Goal: Information Seeking & Learning: Learn about a topic

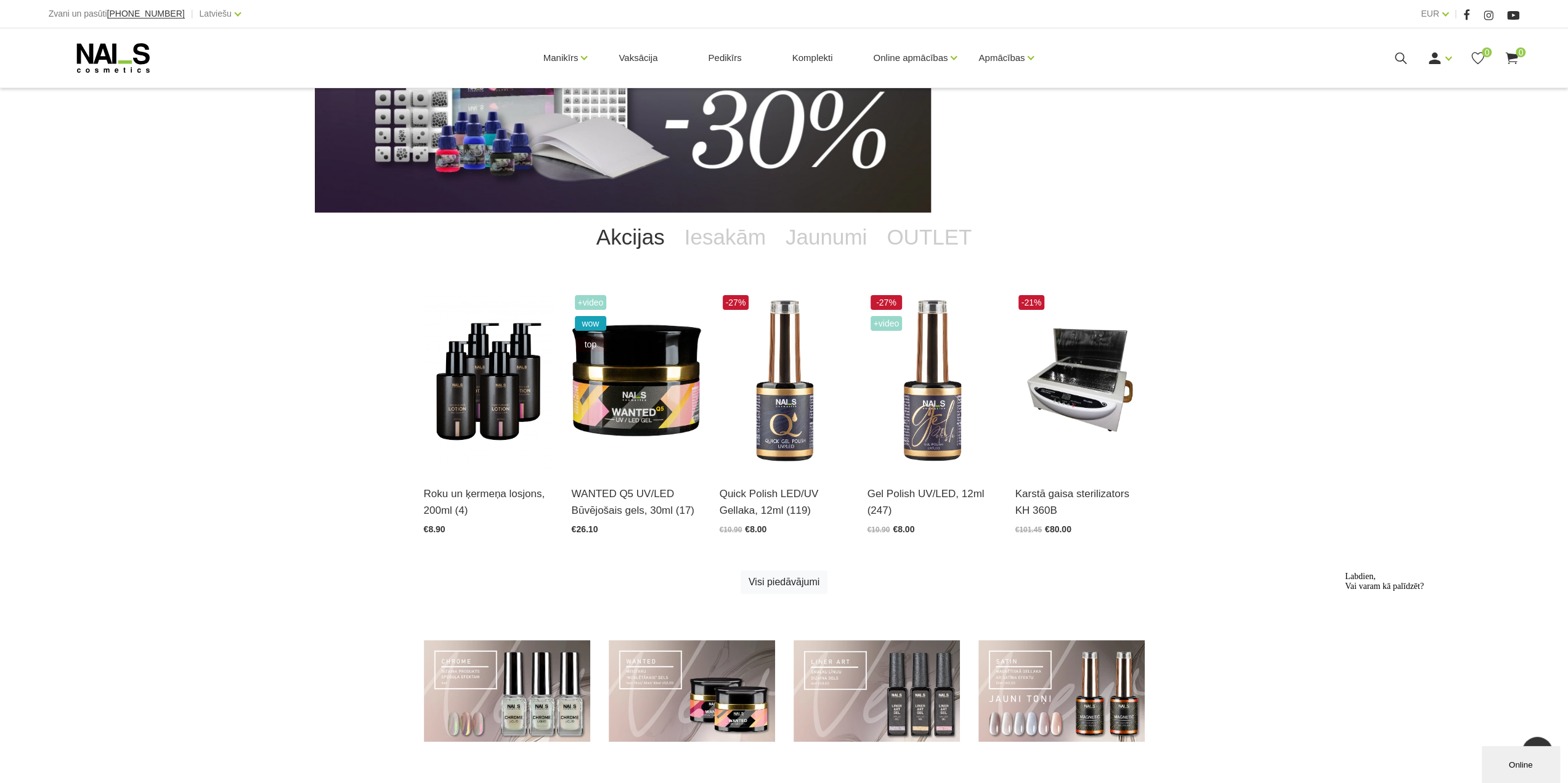
scroll to position [49, 0]
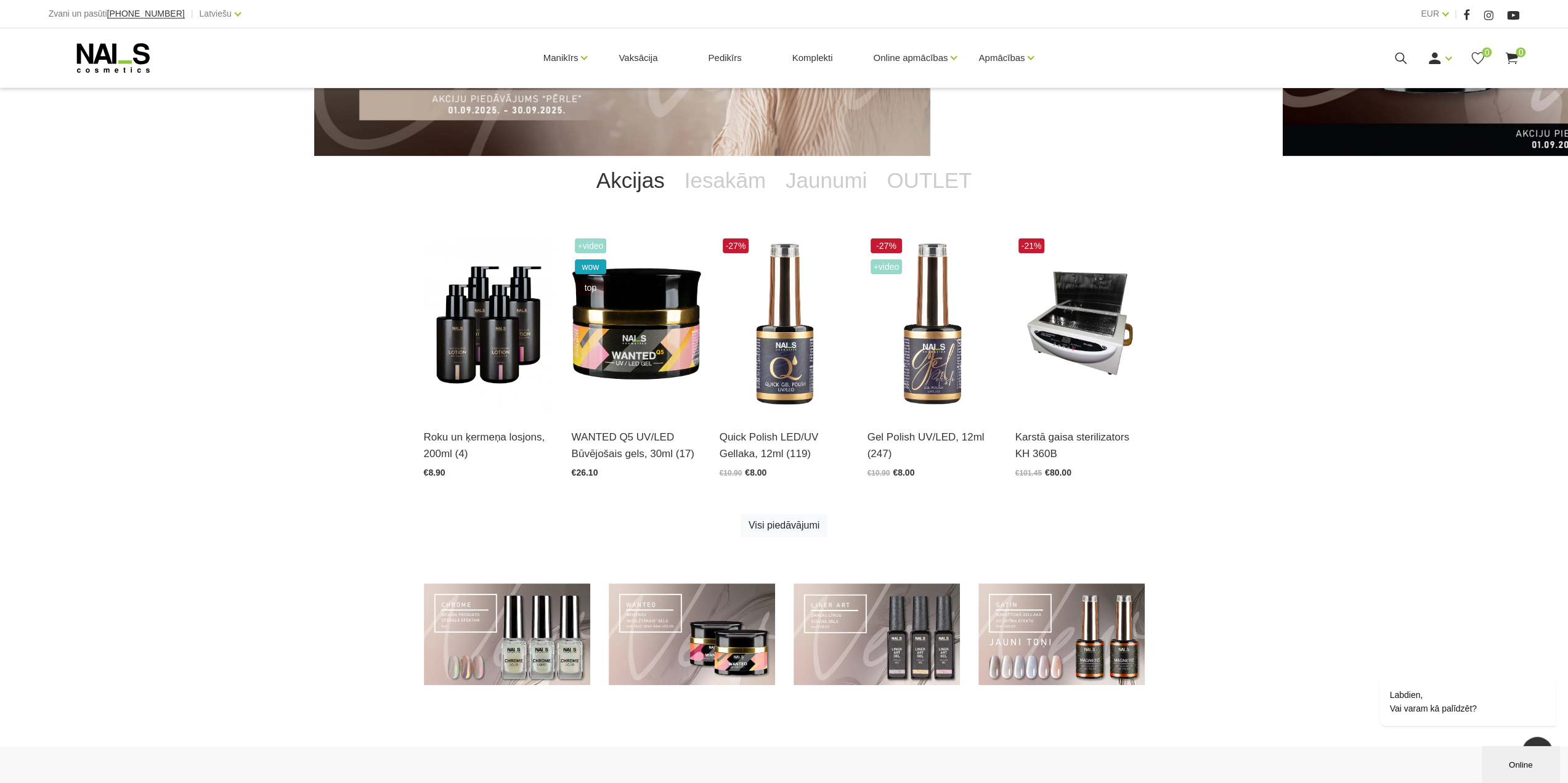
scroll to position [49, 0]
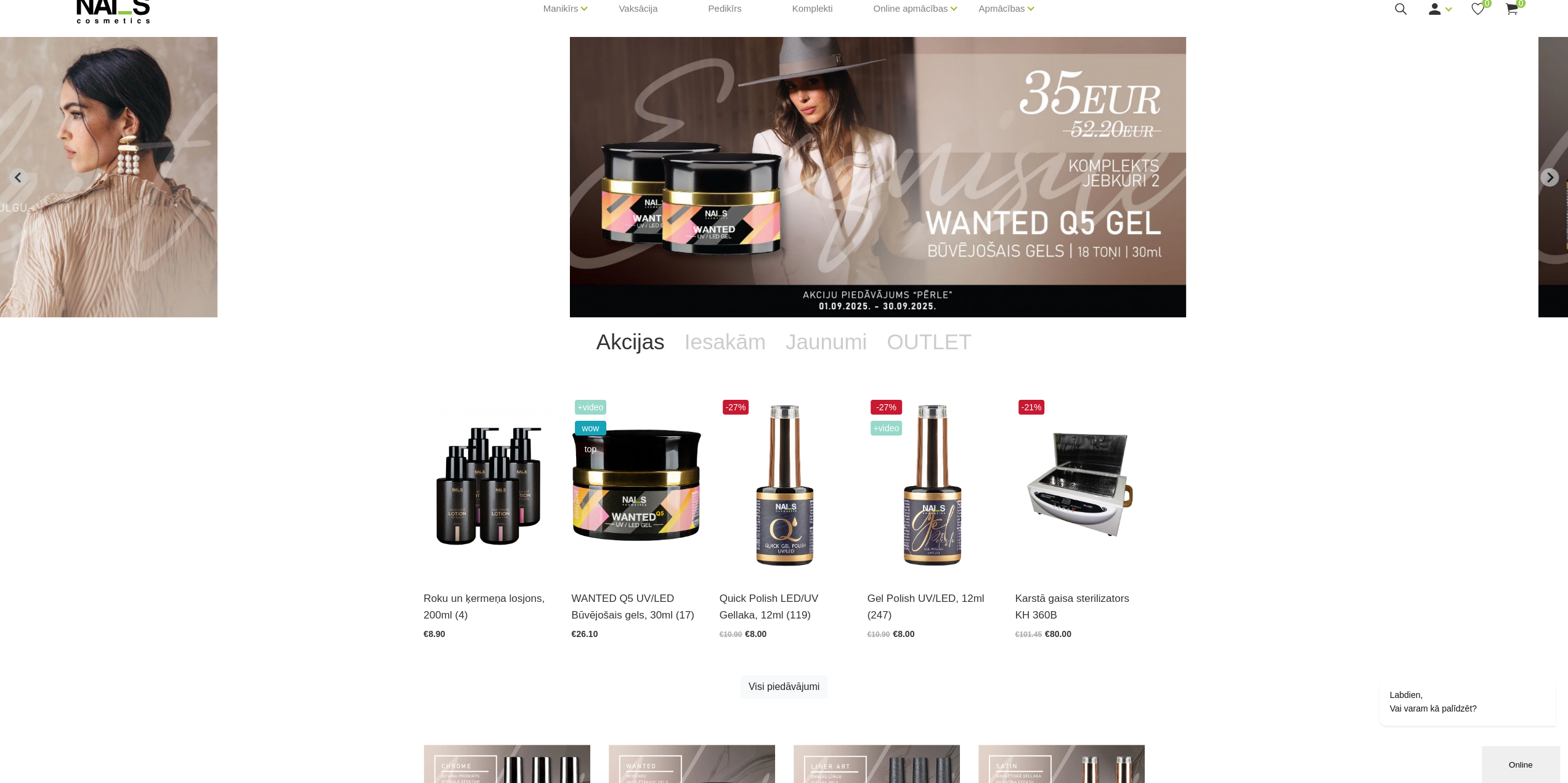
drag, startPoint x: 512, startPoint y: 235, endPoint x: 437, endPoint y: 224, distance: 75.8
click at [570, 223] on img "4 of 12" at bounding box center [877, 177] width 616 height 280
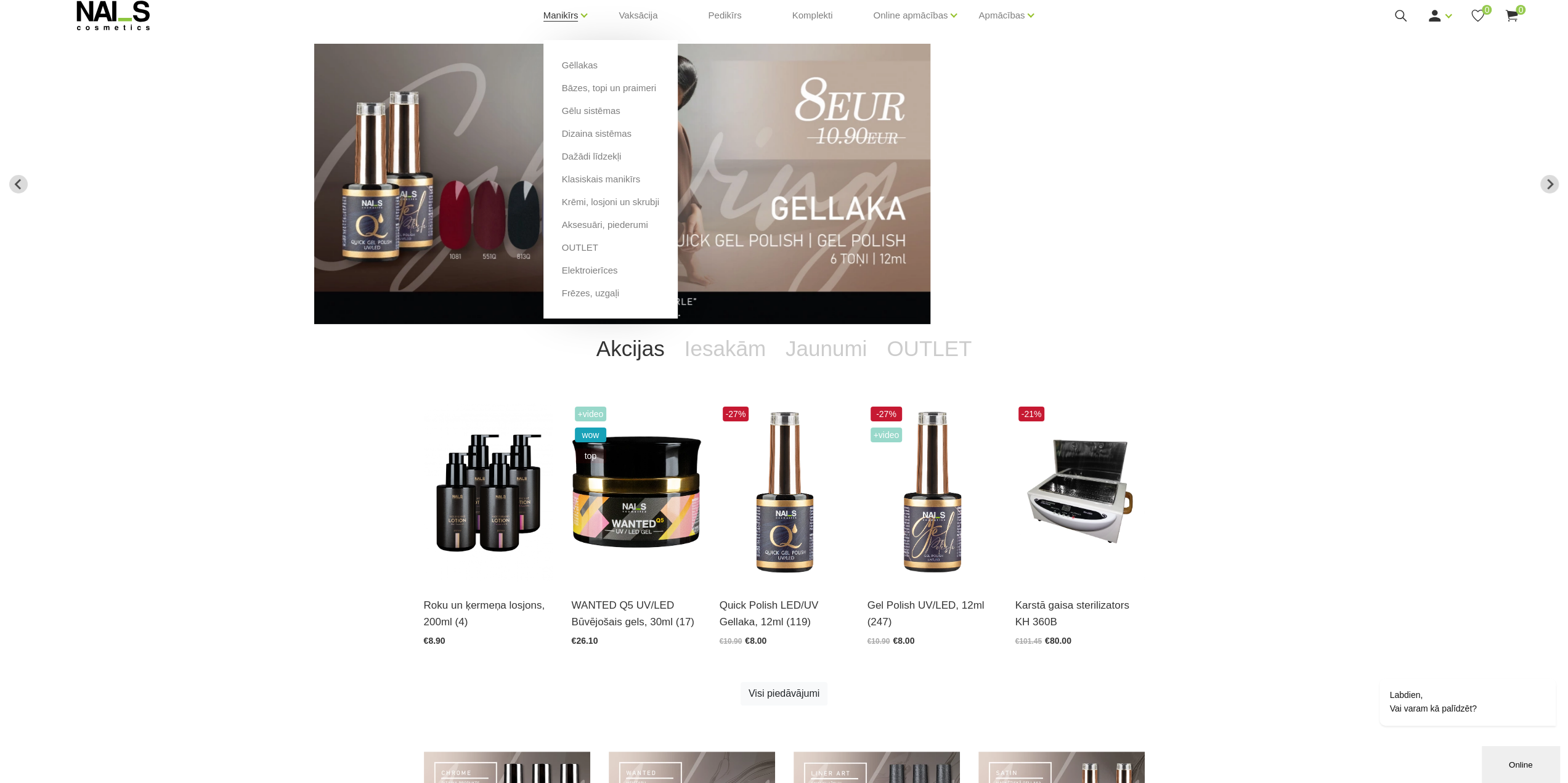
scroll to position [0, 0]
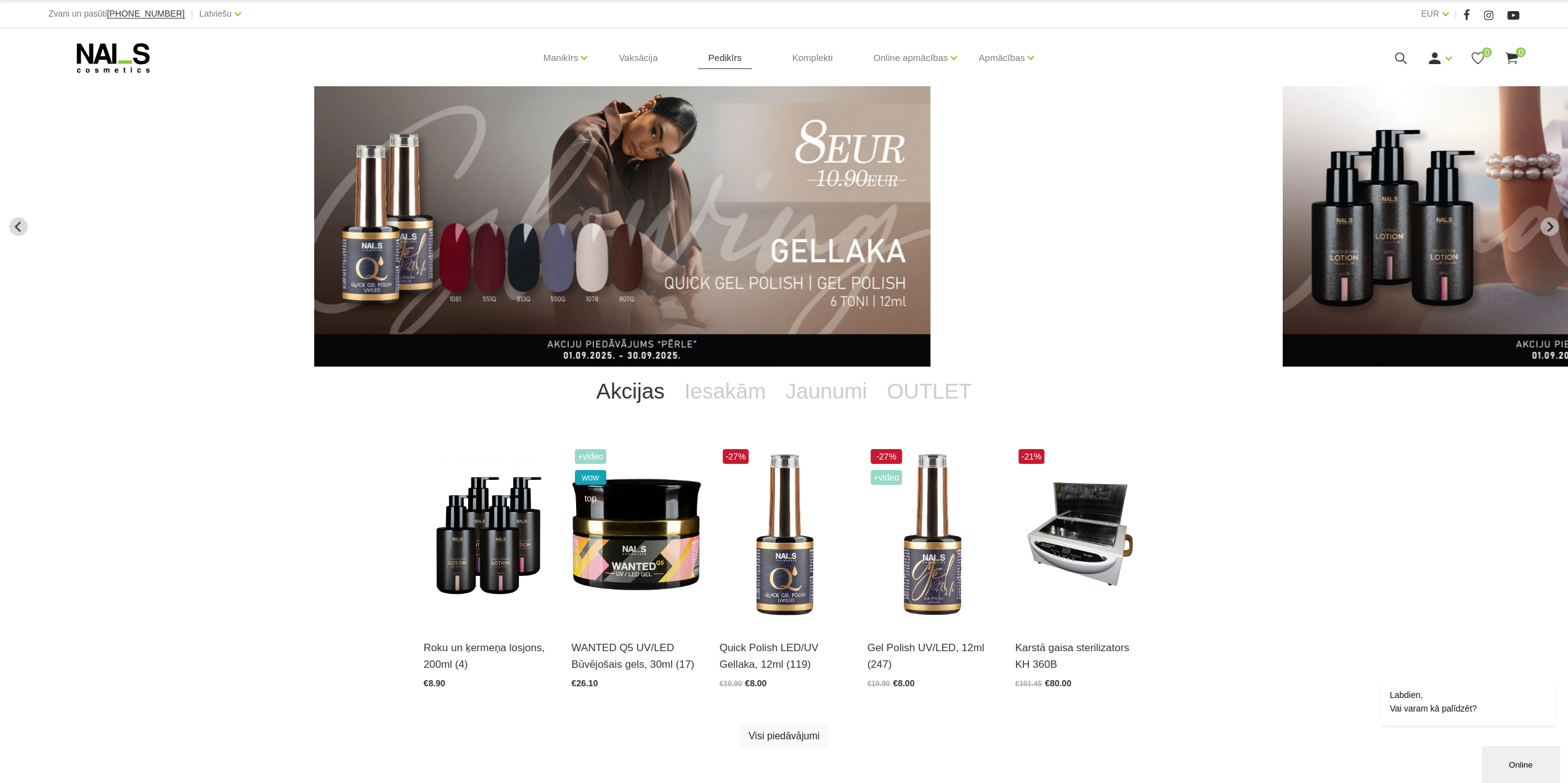
click at [718, 63] on link "Pedikīrs" at bounding box center [725, 57] width 53 height 59
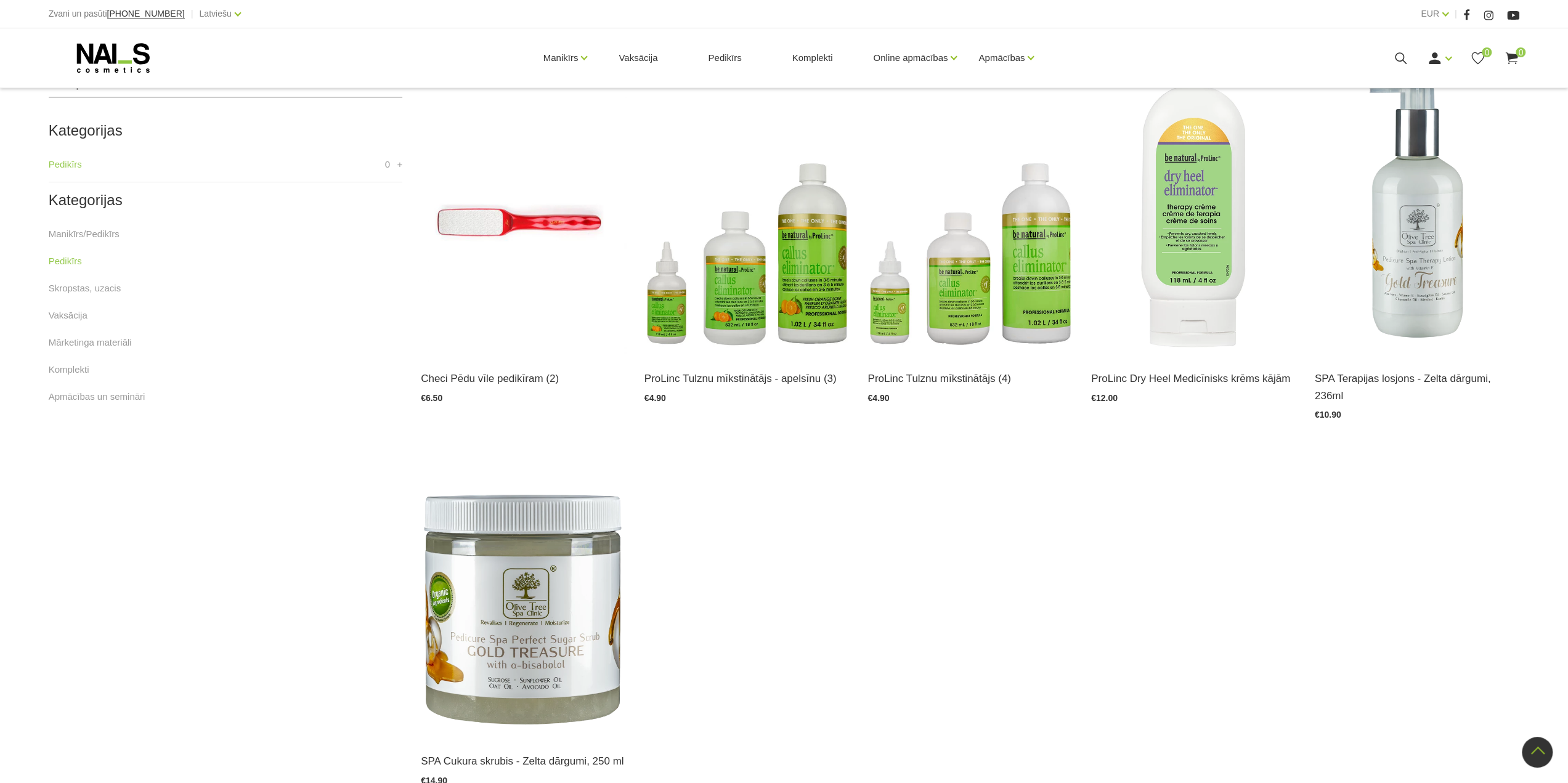
scroll to position [617, 0]
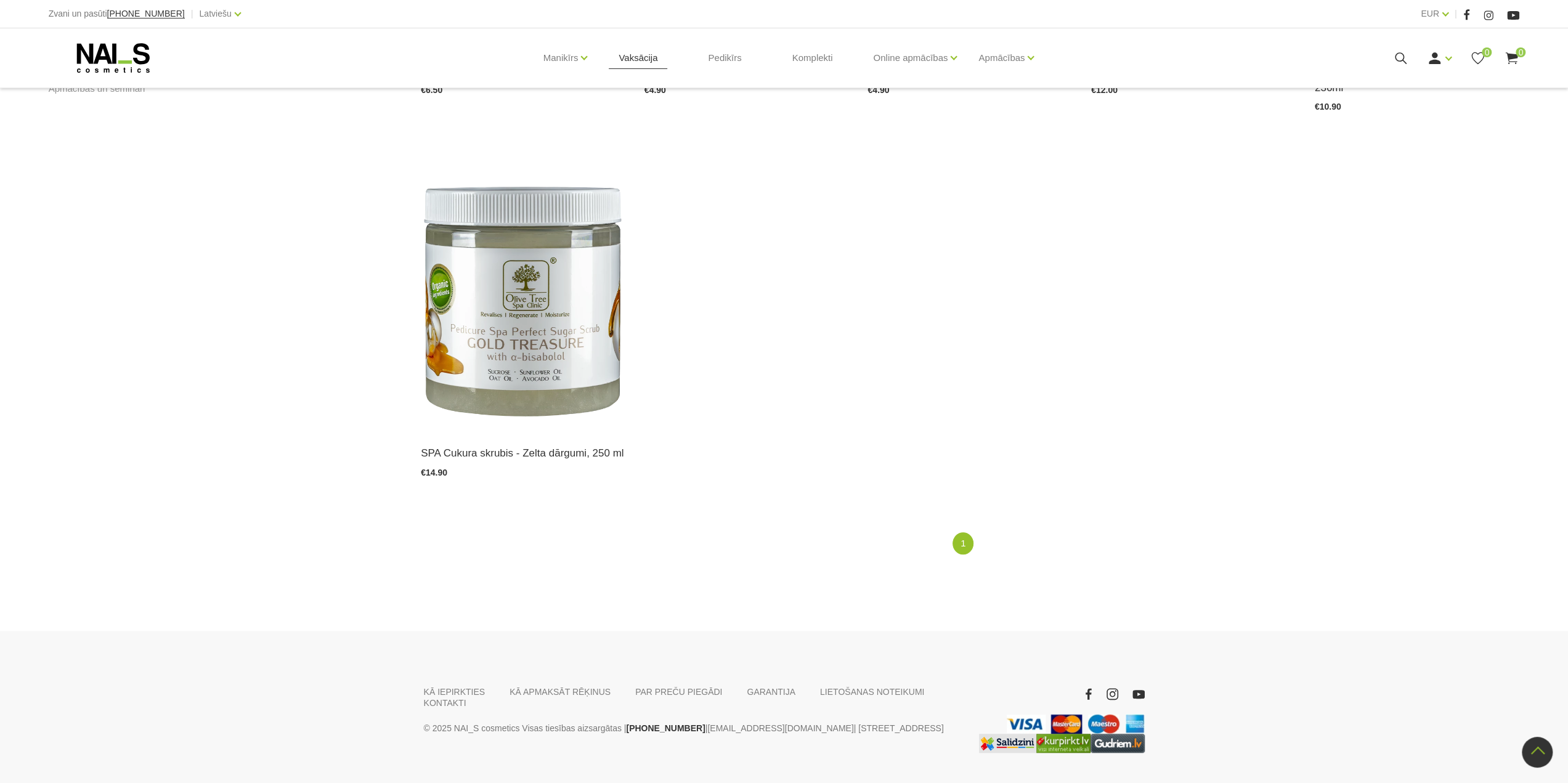
click at [650, 61] on link "Vaksācija" at bounding box center [637, 57] width 58 height 59
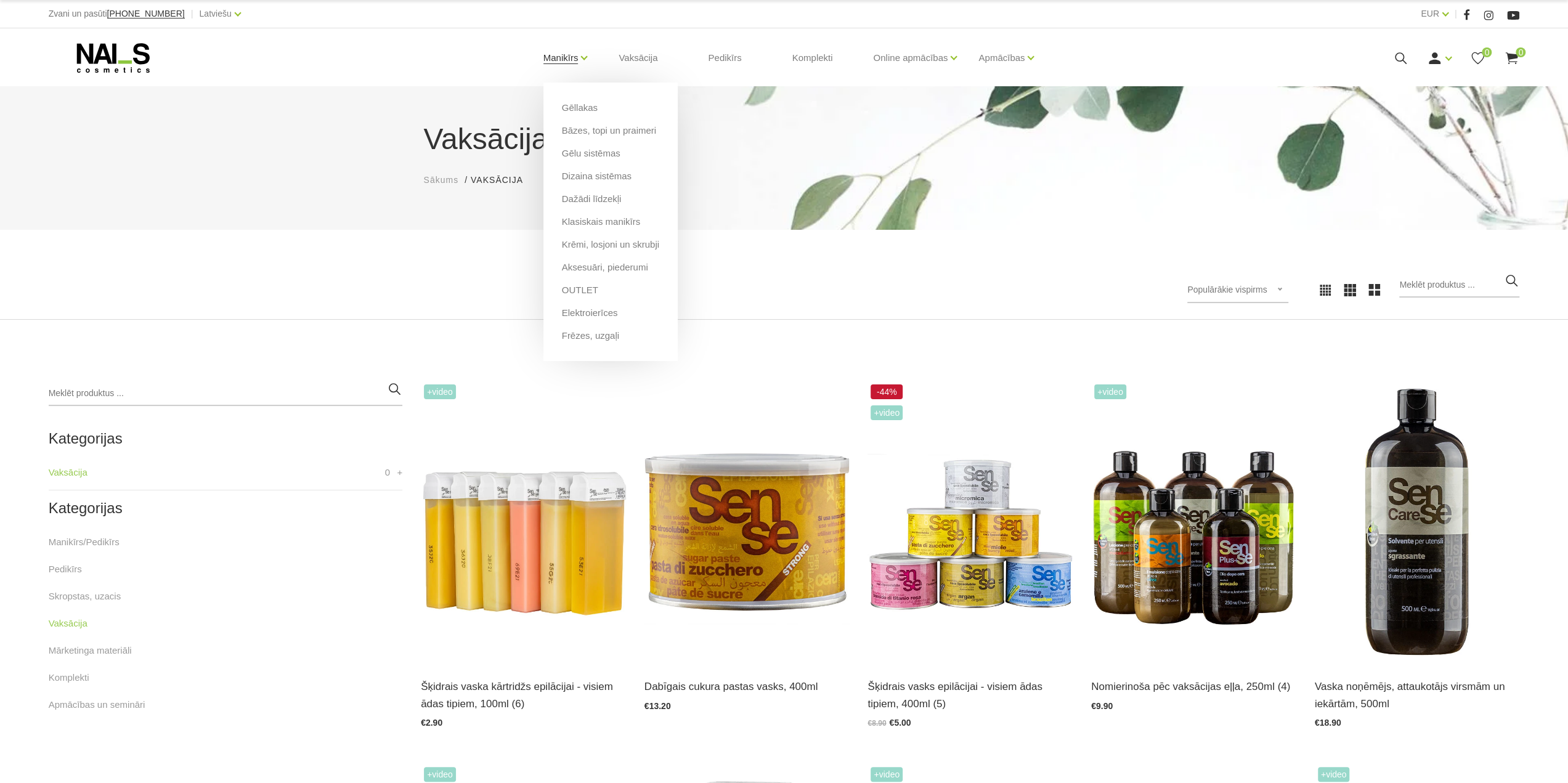
click at [561, 57] on link "Manikīrs" at bounding box center [561, 57] width 35 height 49
click at [579, 133] on link "Bāzes, topi un praimeri" at bounding box center [608, 130] width 95 height 14
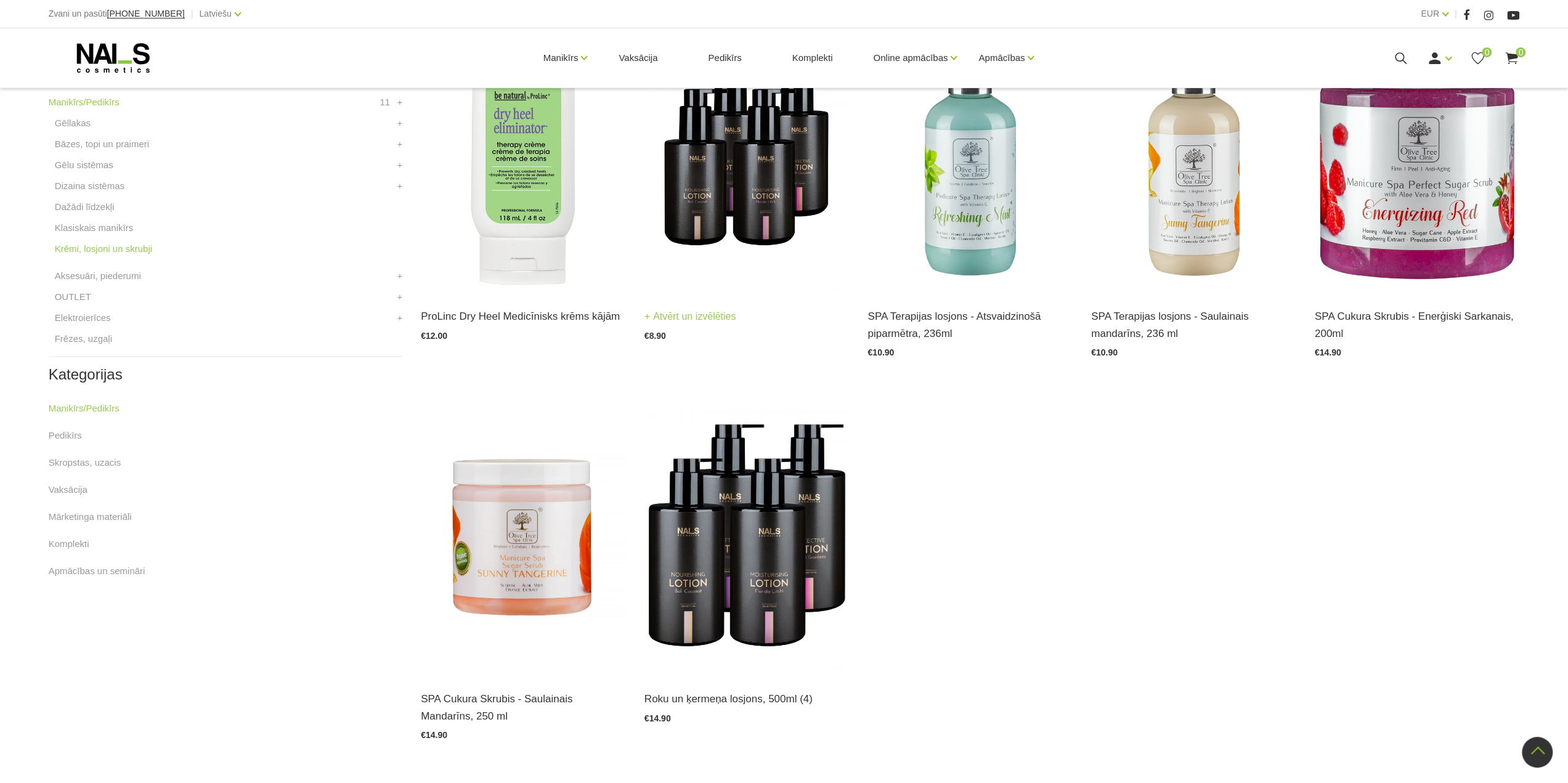
scroll to position [431, 0]
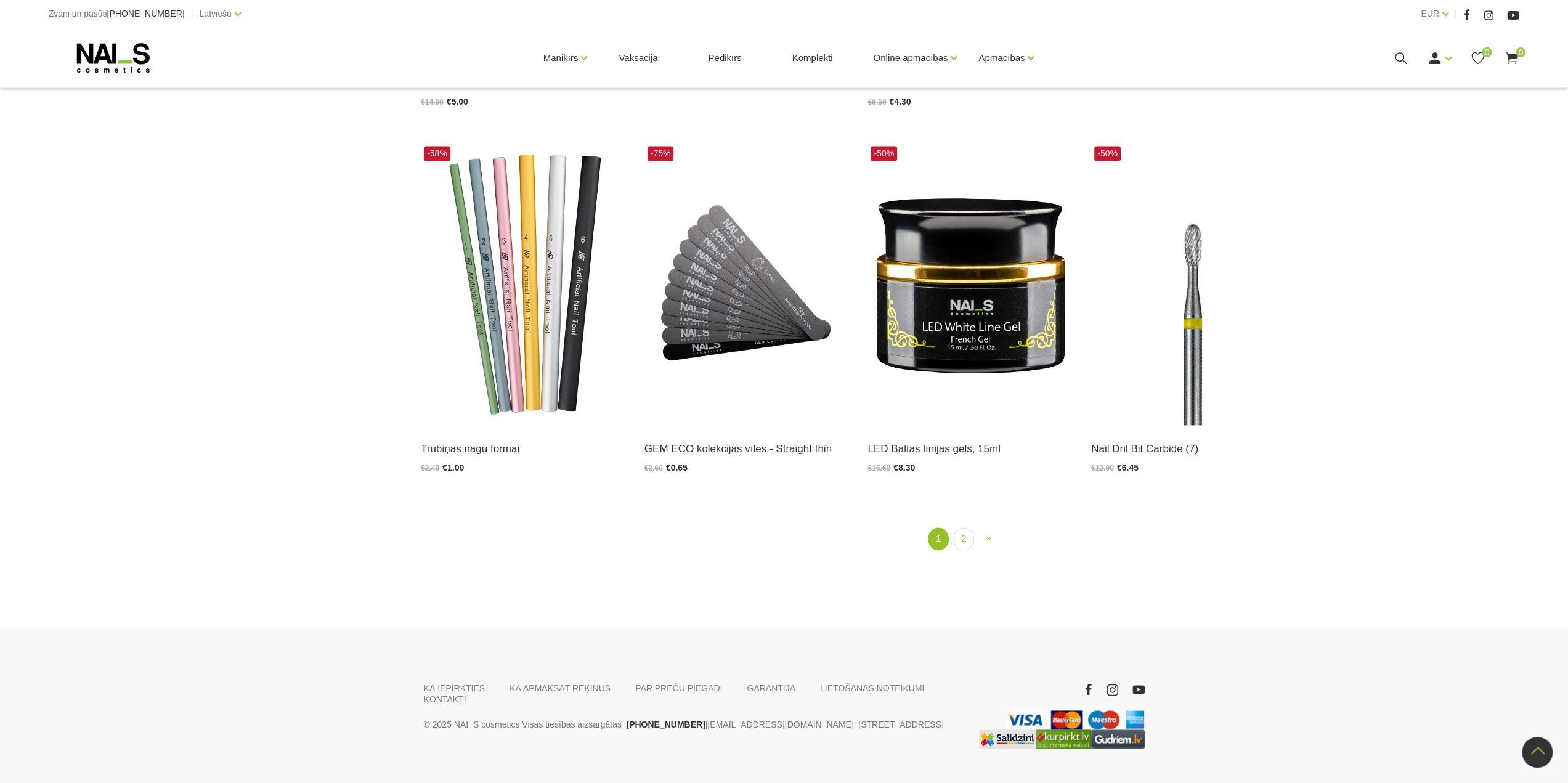
scroll to position [1777, 0]
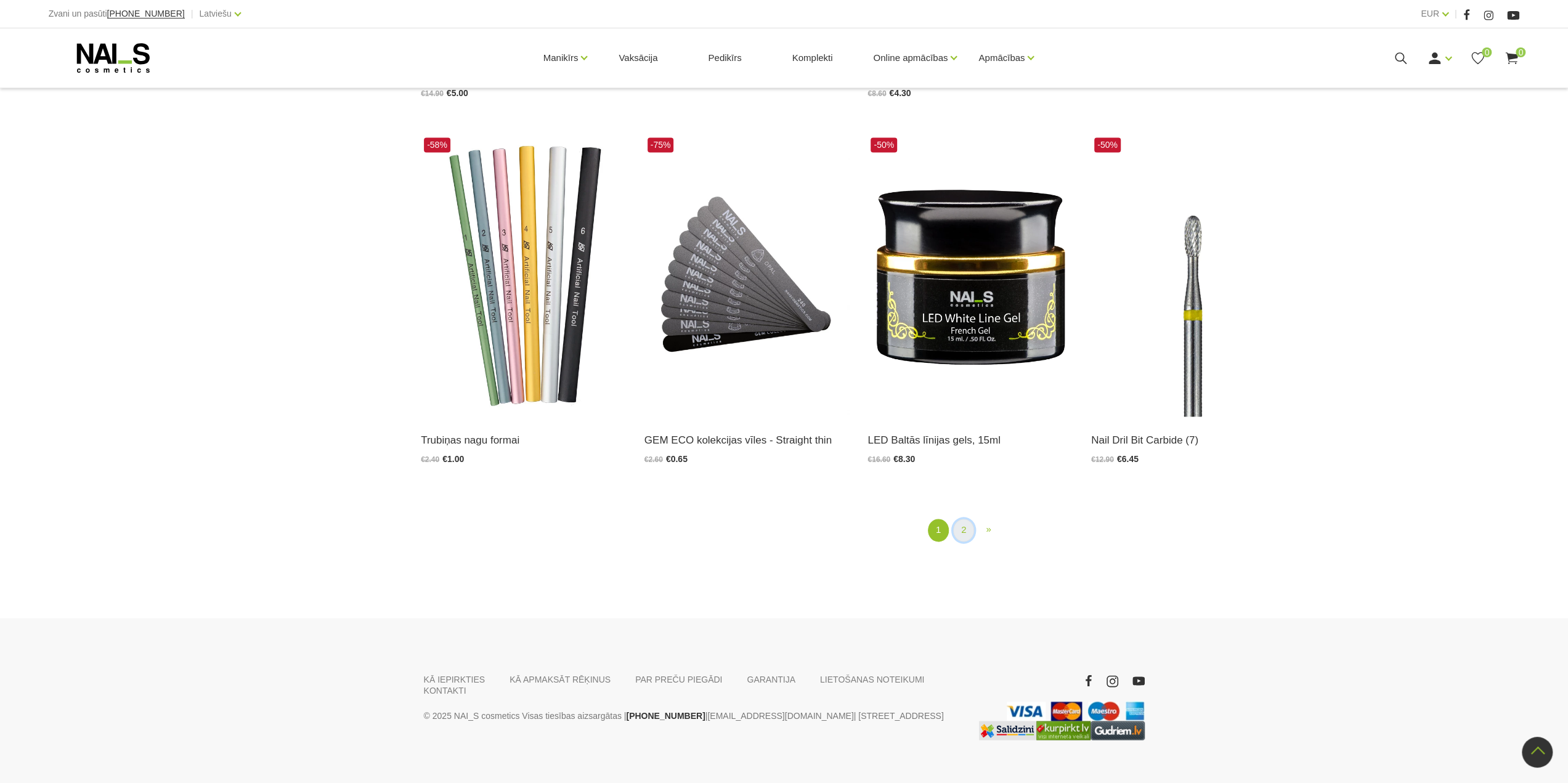
click at [969, 519] on link "2" at bounding box center [964, 530] width 21 height 23
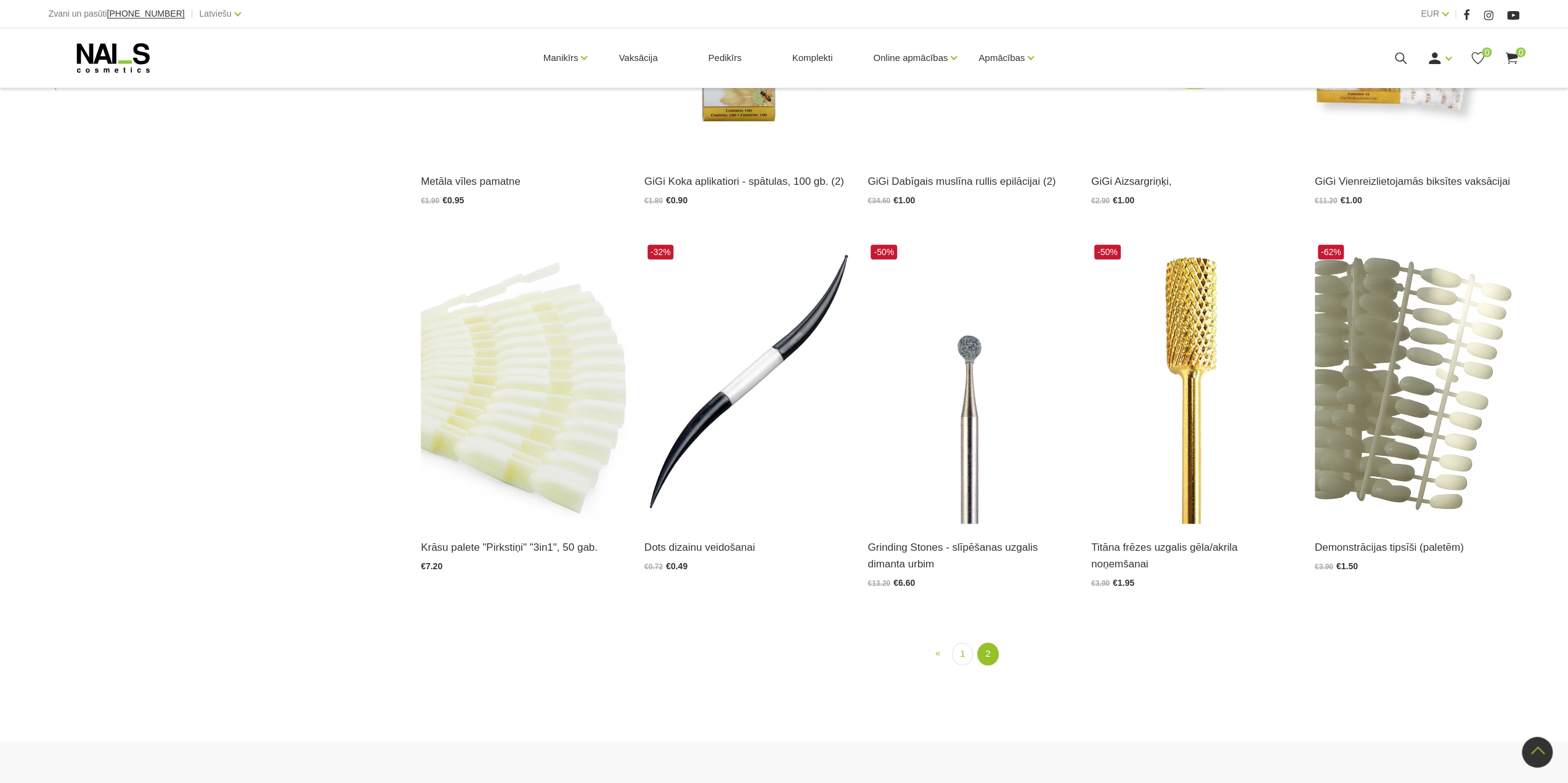
scroll to position [1012, 0]
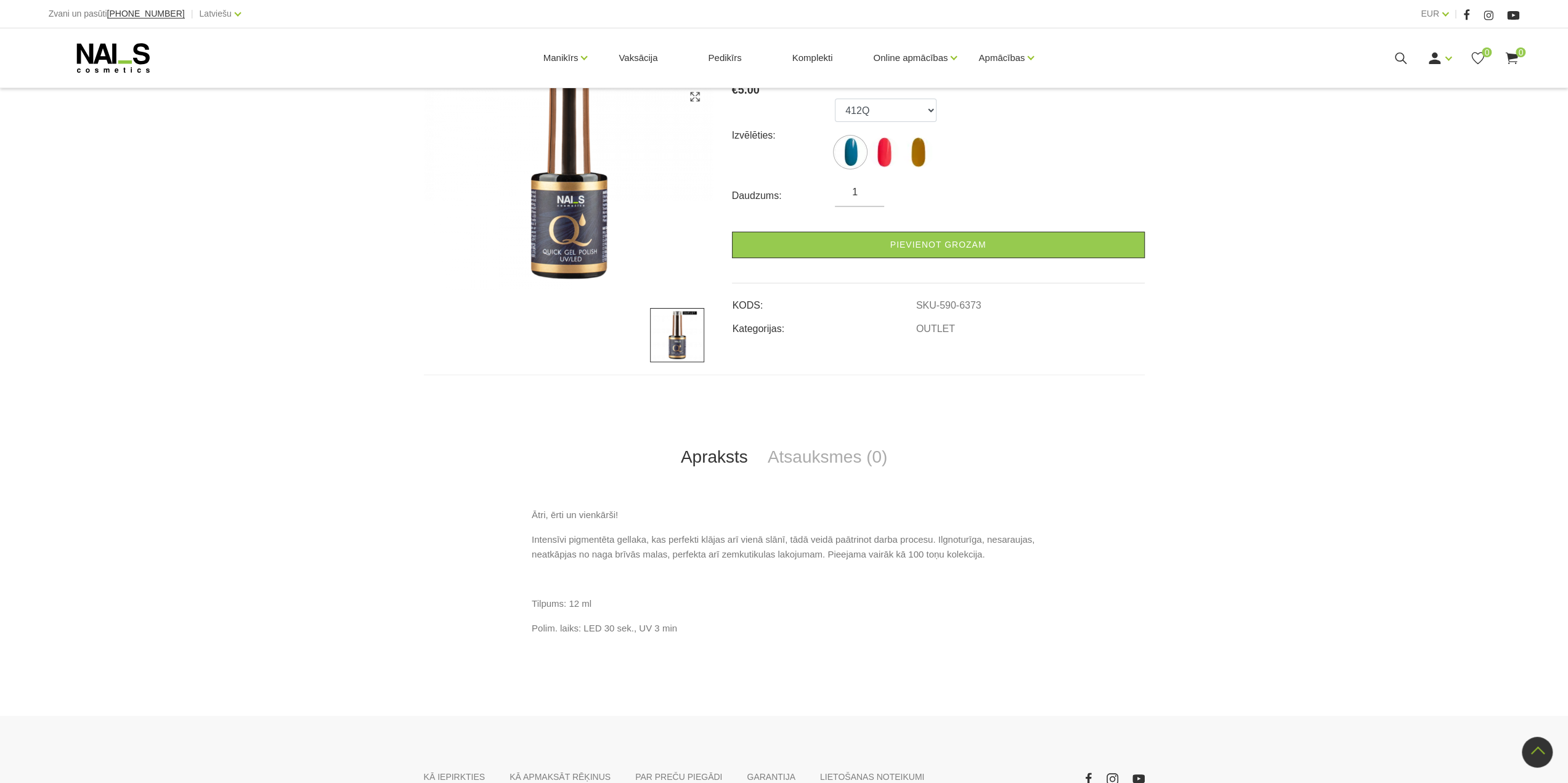
scroll to position [77, 0]
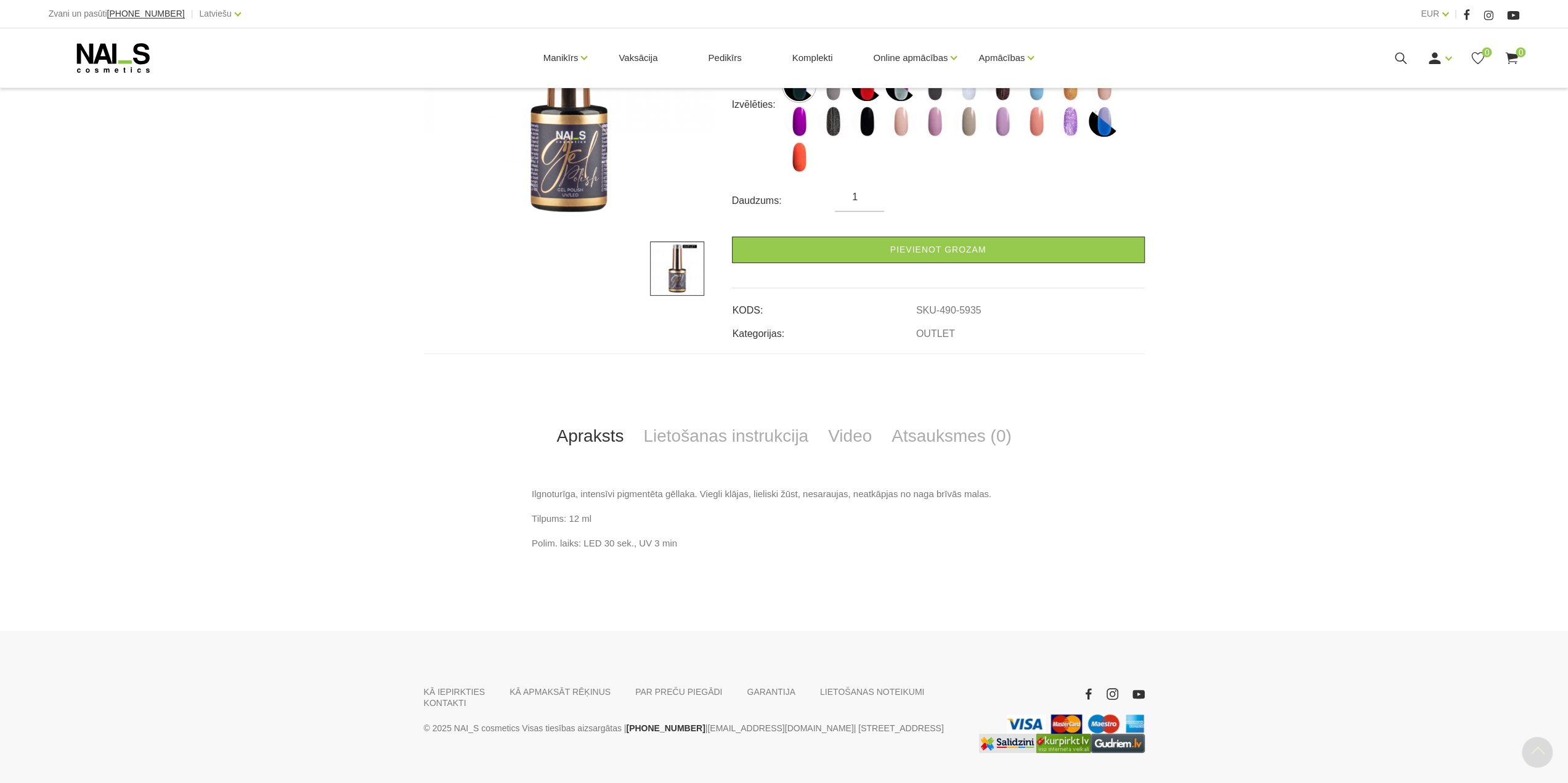
scroll to position [304, 0]
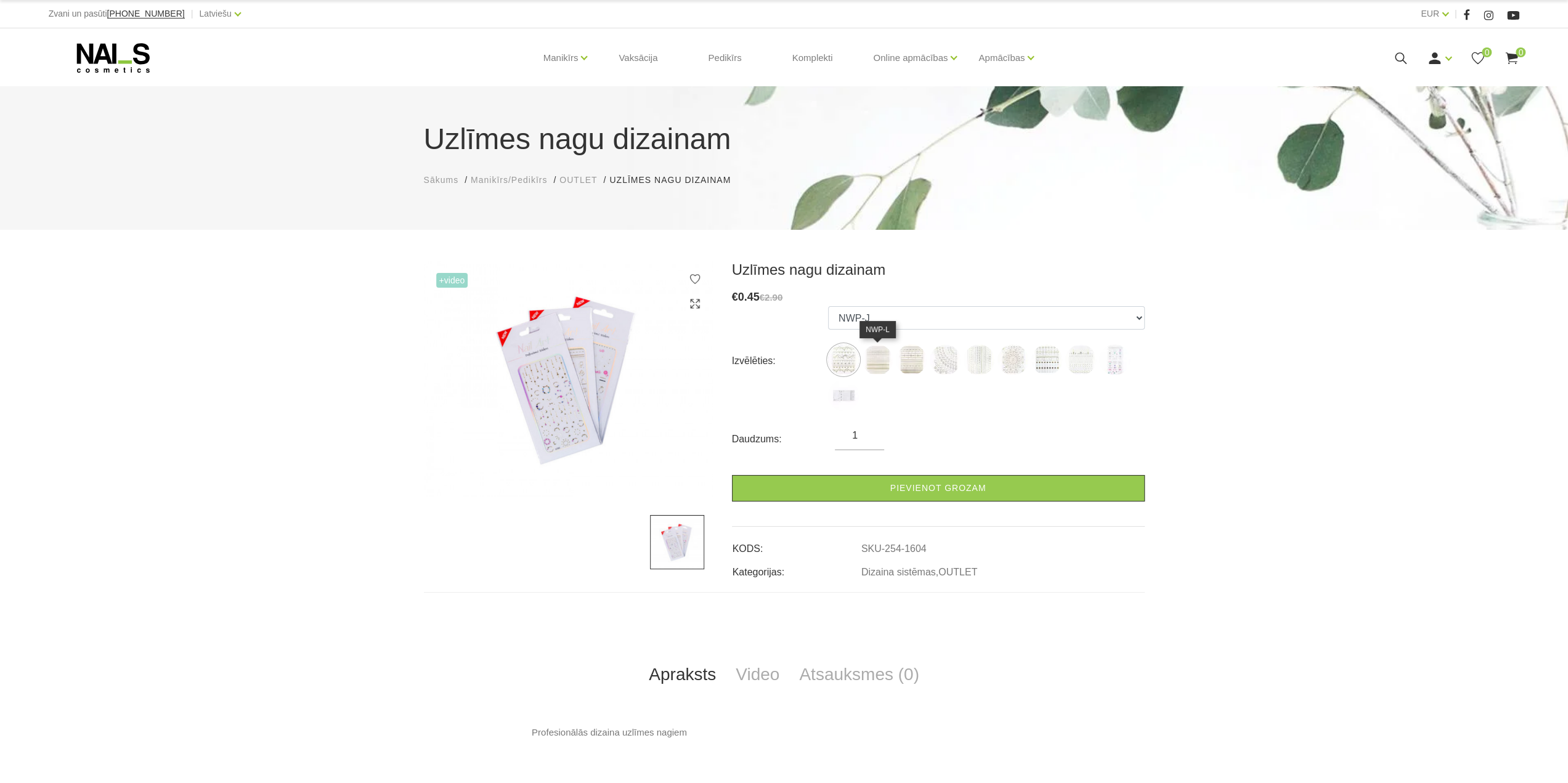
click at [868, 358] on img at bounding box center [877, 360] width 31 height 31
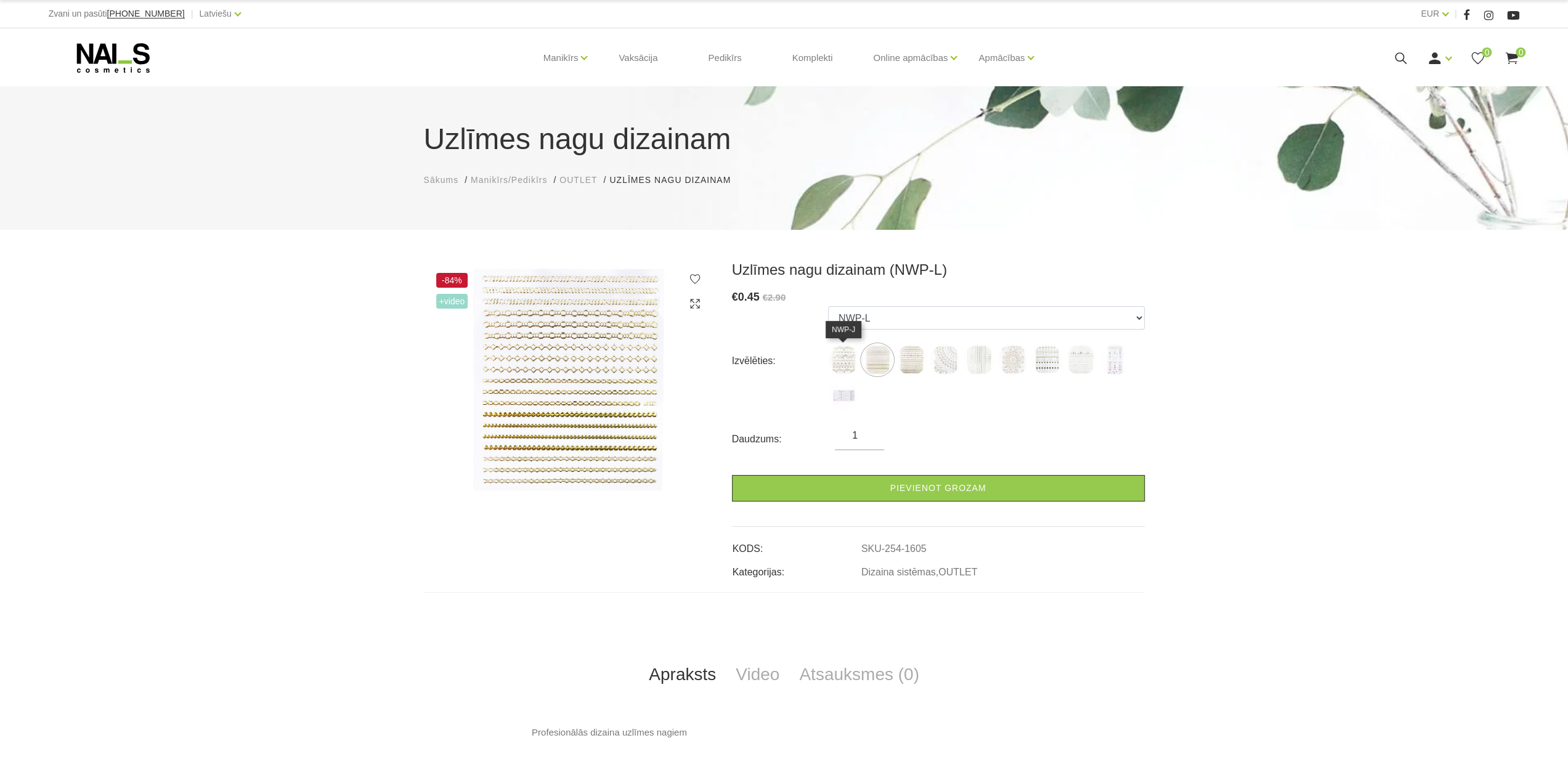
click at [847, 358] on img at bounding box center [843, 360] width 31 height 31
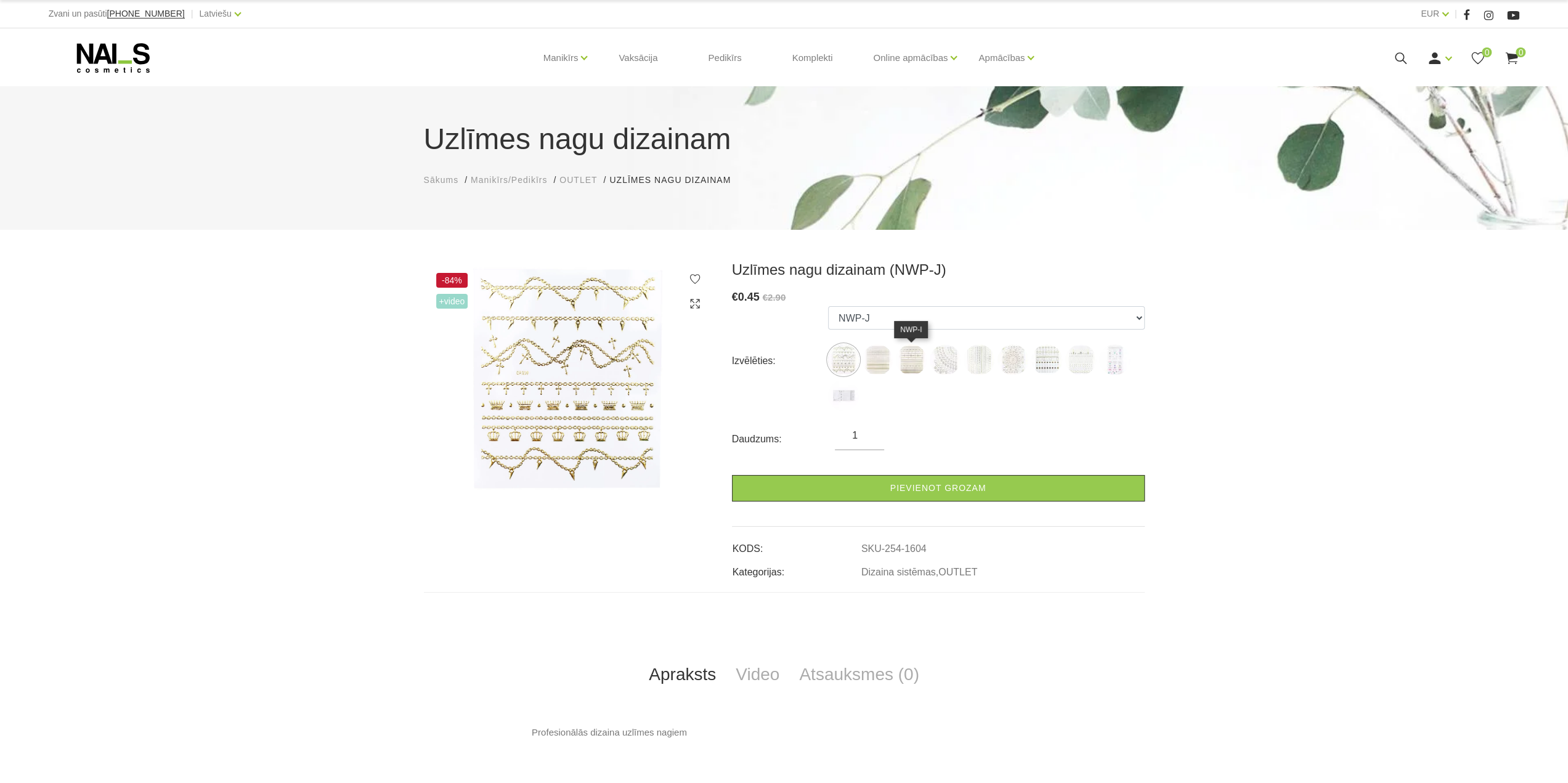
click at [910, 367] on img at bounding box center [911, 360] width 31 height 31
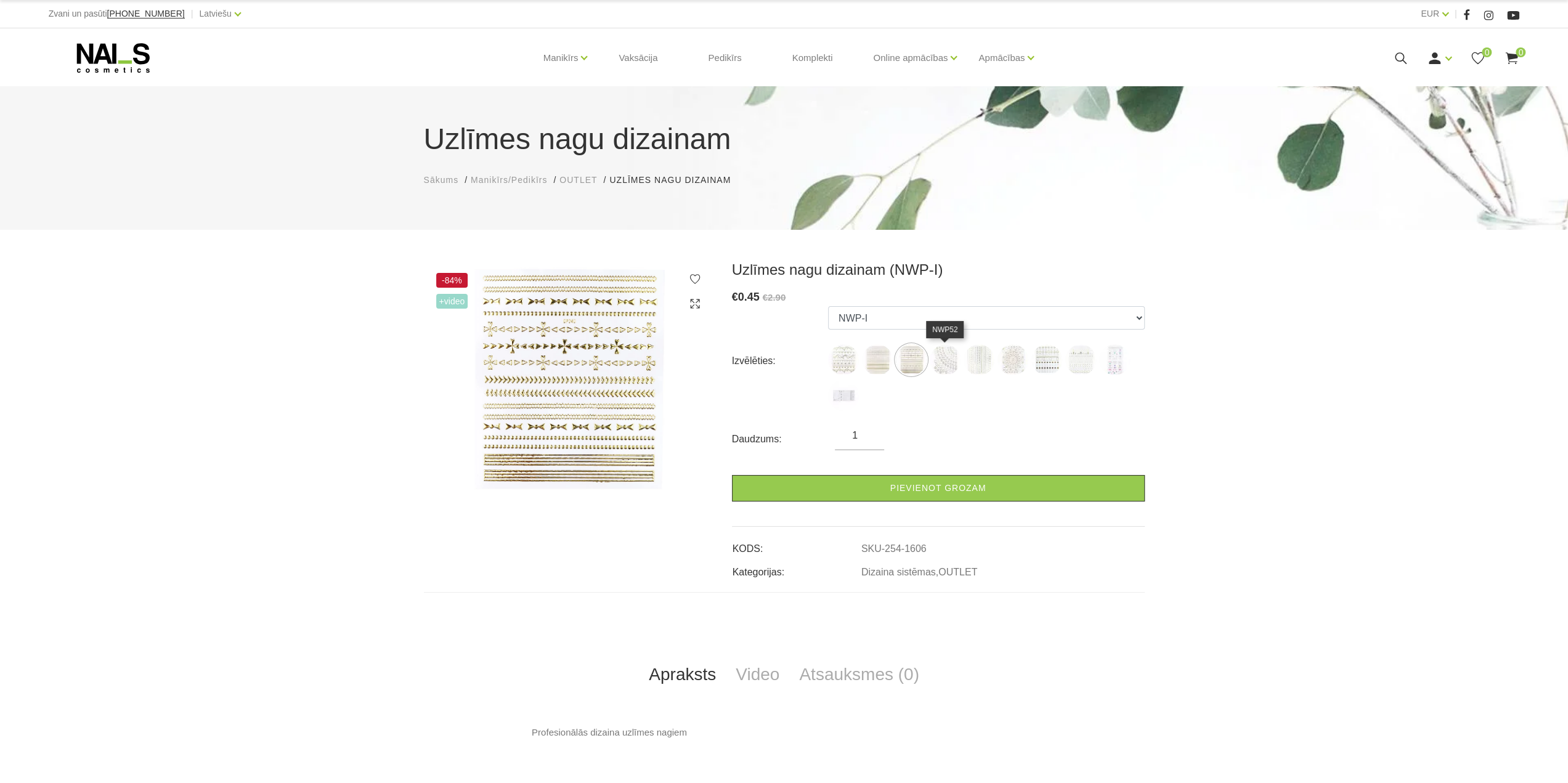
click at [950, 364] on img at bounding box center [945, 360] width 31 height 31
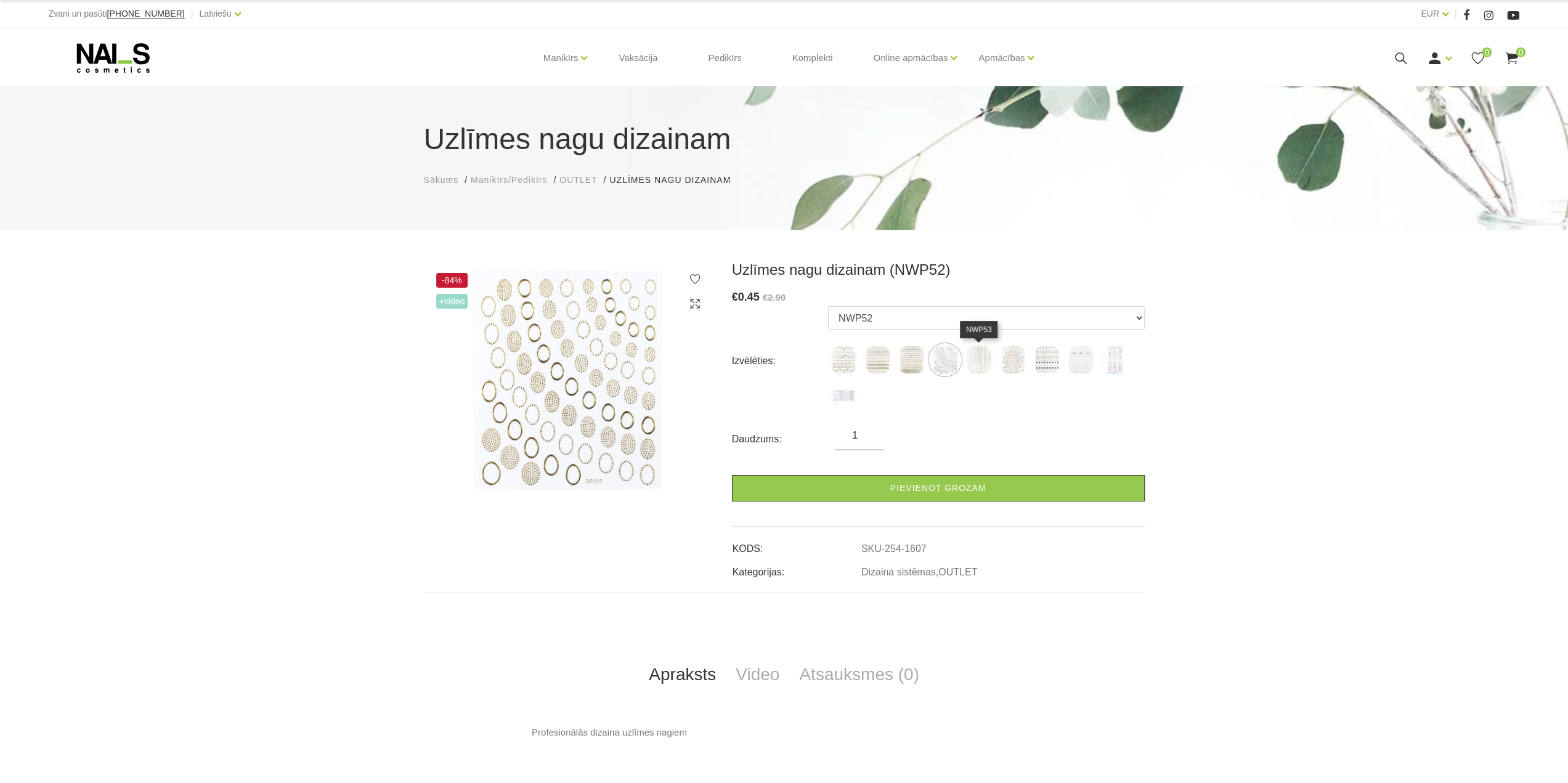
click at [985, 364] on img at bounding box center [979, 360] width 31 height 31
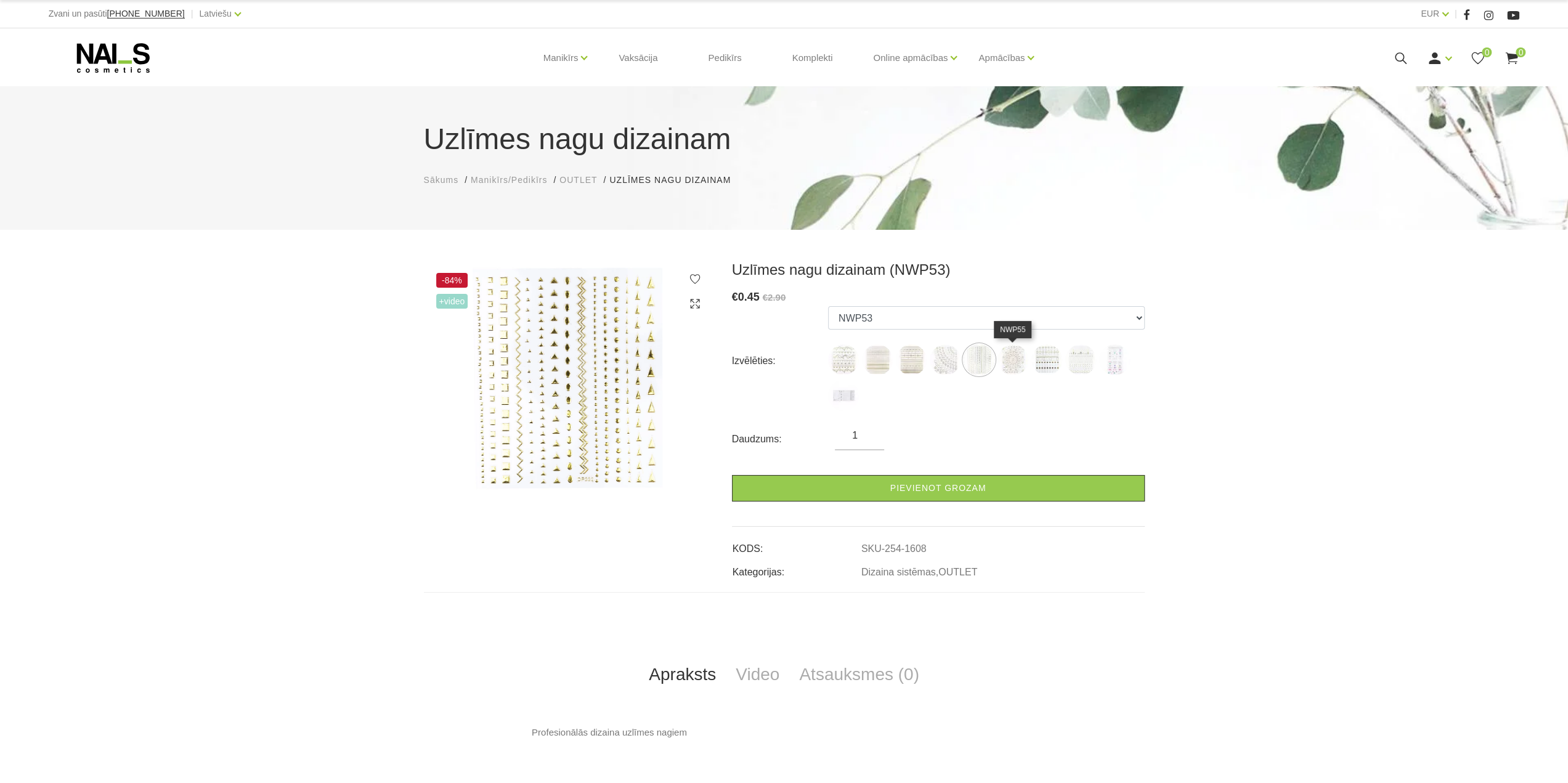
click at [1013, 368] on img at bounding box center [1013, 360] width 31 height 31
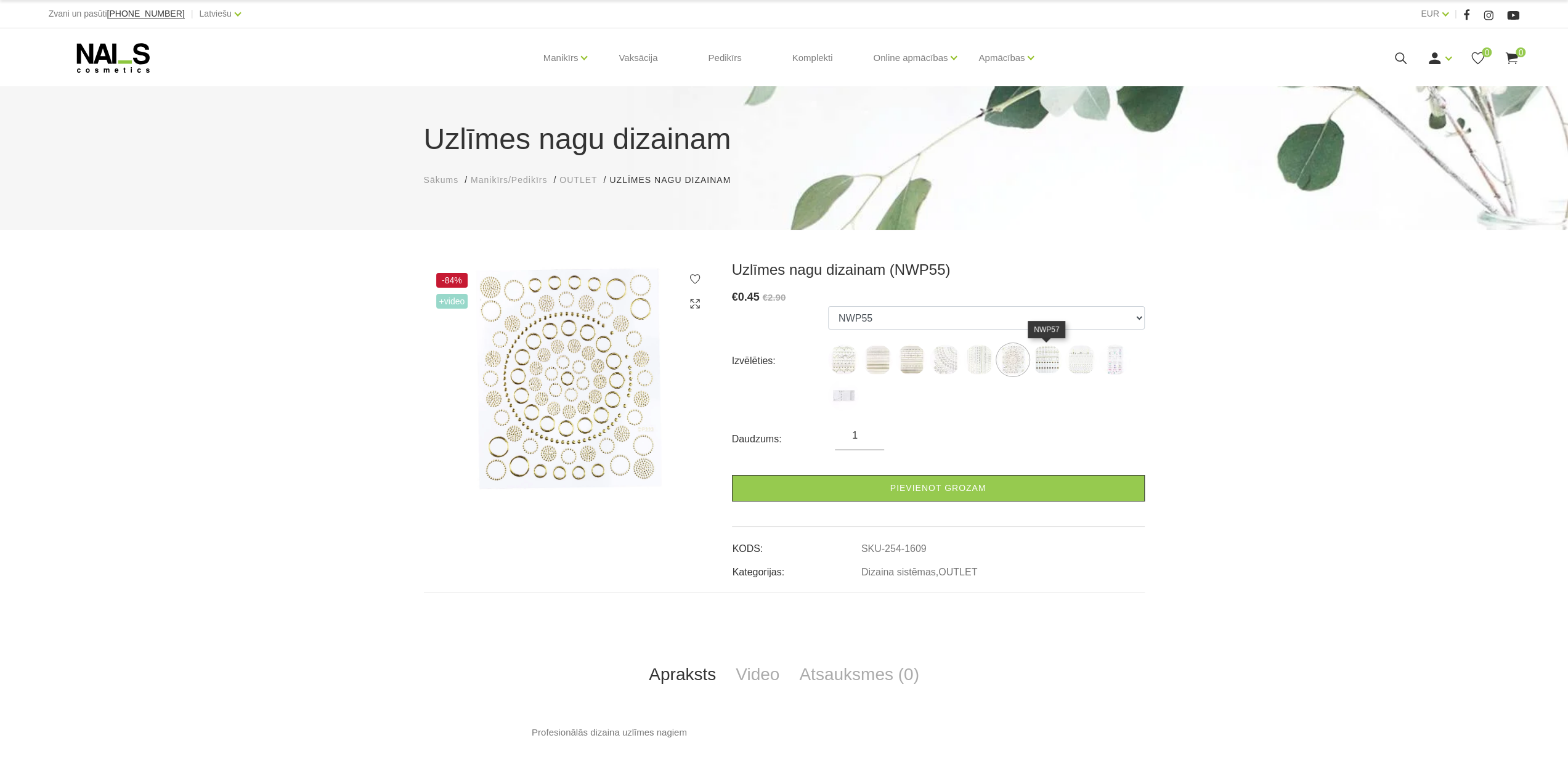
click at [1043, 368] on img at bounding box center [1047, 360] width 31 height 31
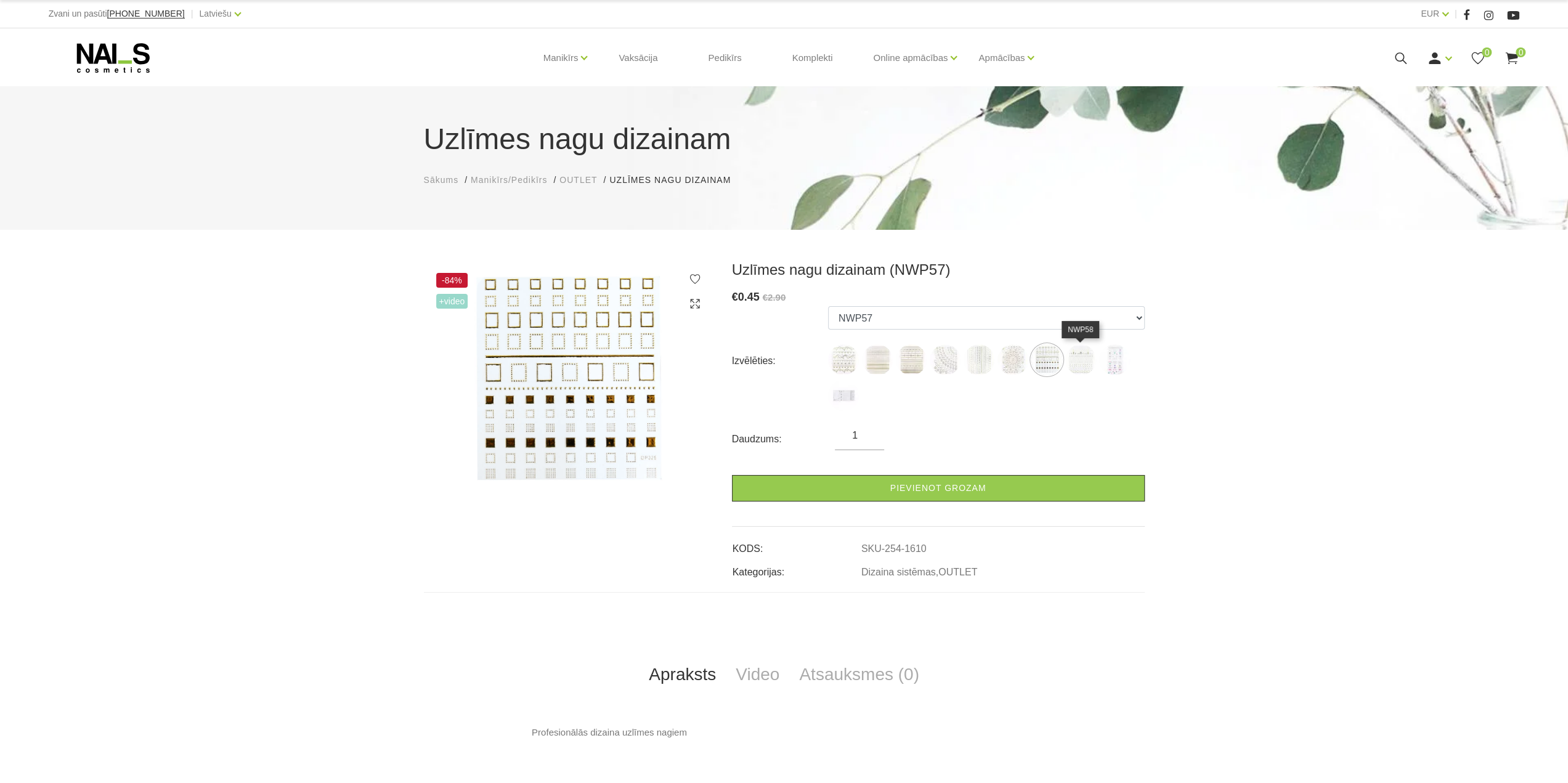
click at [1082, 364] on img at bounding box center [1081, 360] width 31 height 31
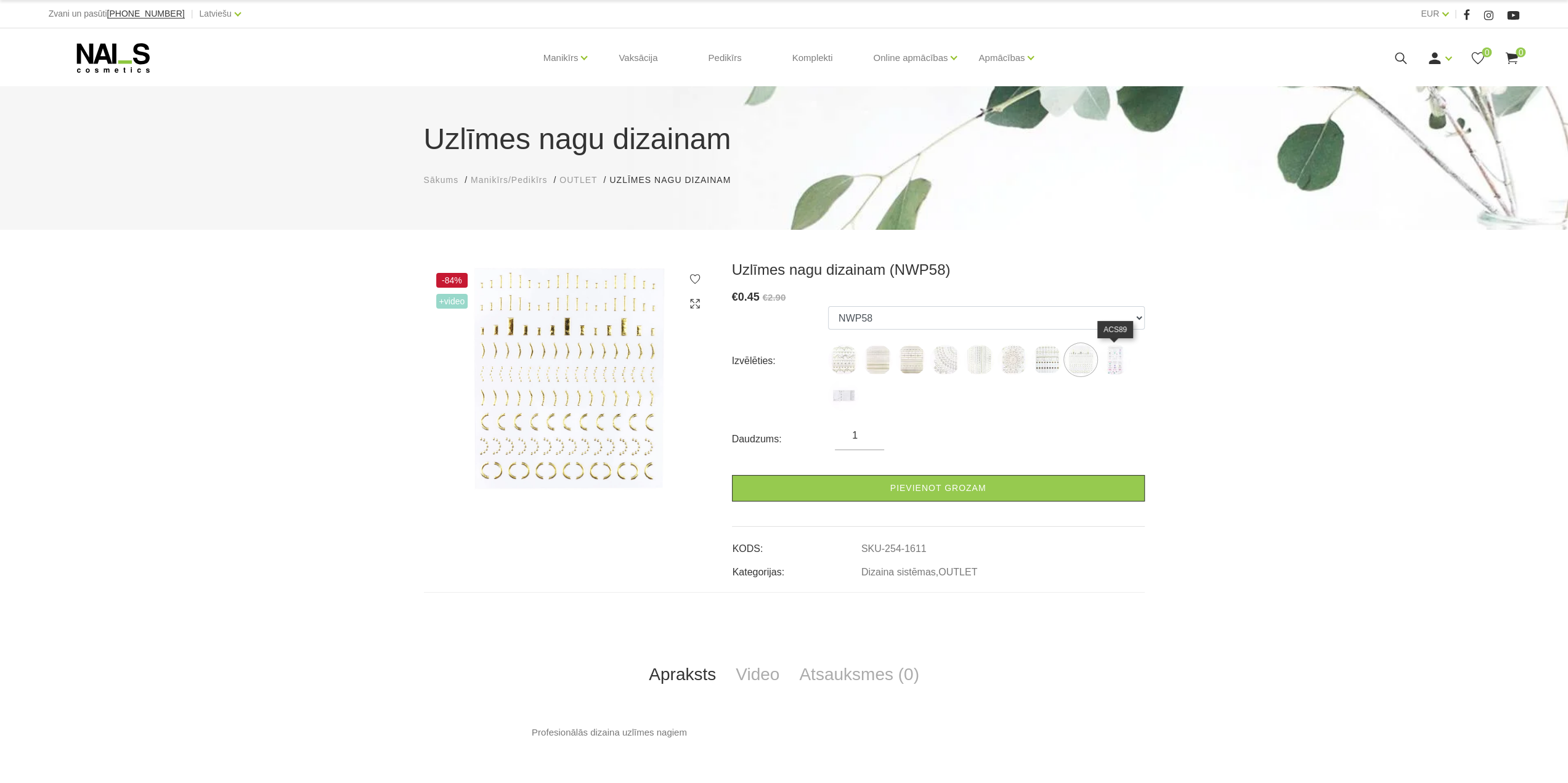
click at [1122, 364] on img at bounding box center [1114, 360] width 31 height 31
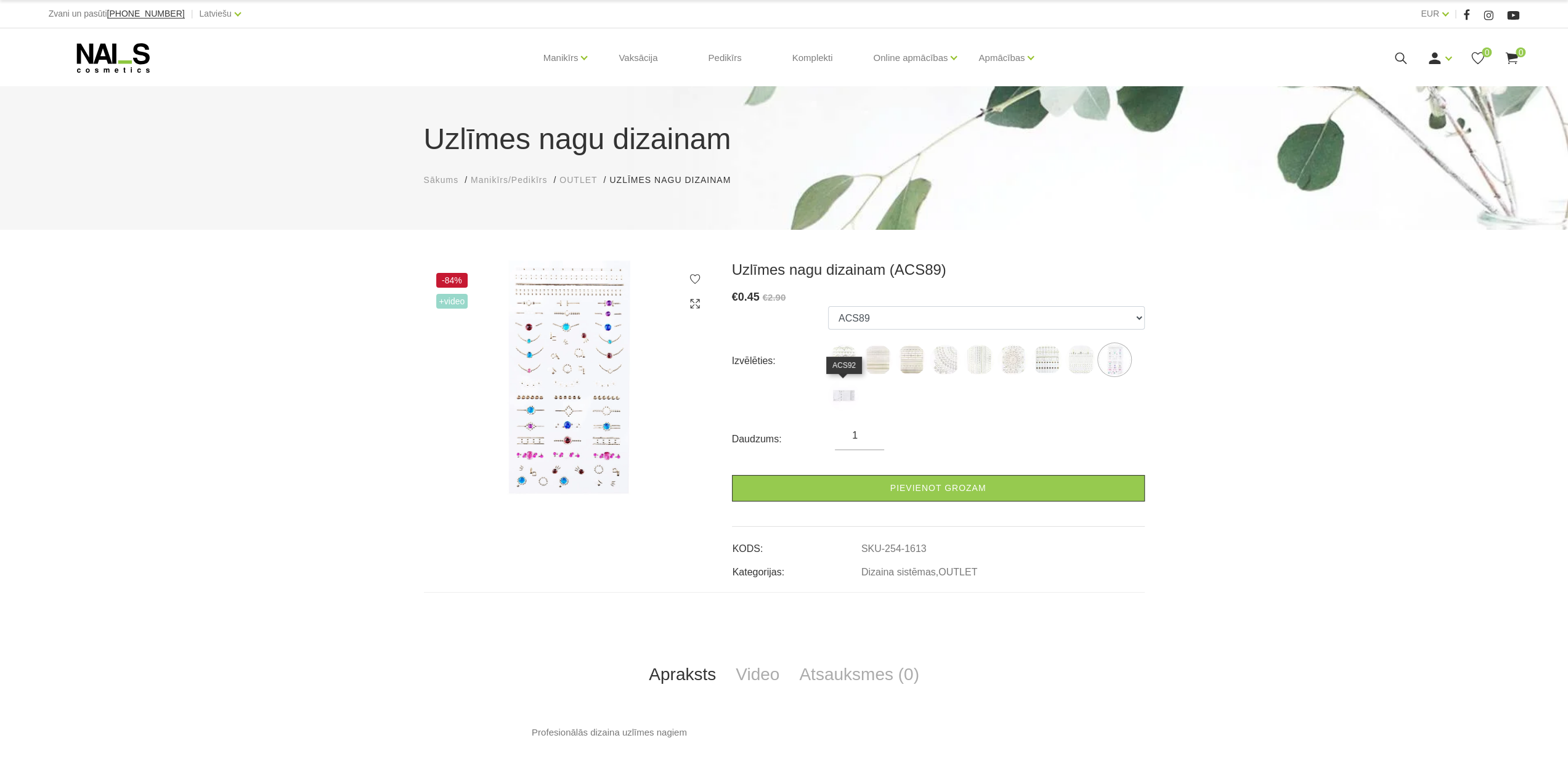
click at [850, 402] on img at bounding box center [843, 396] width 31 height 31
select select "1614"
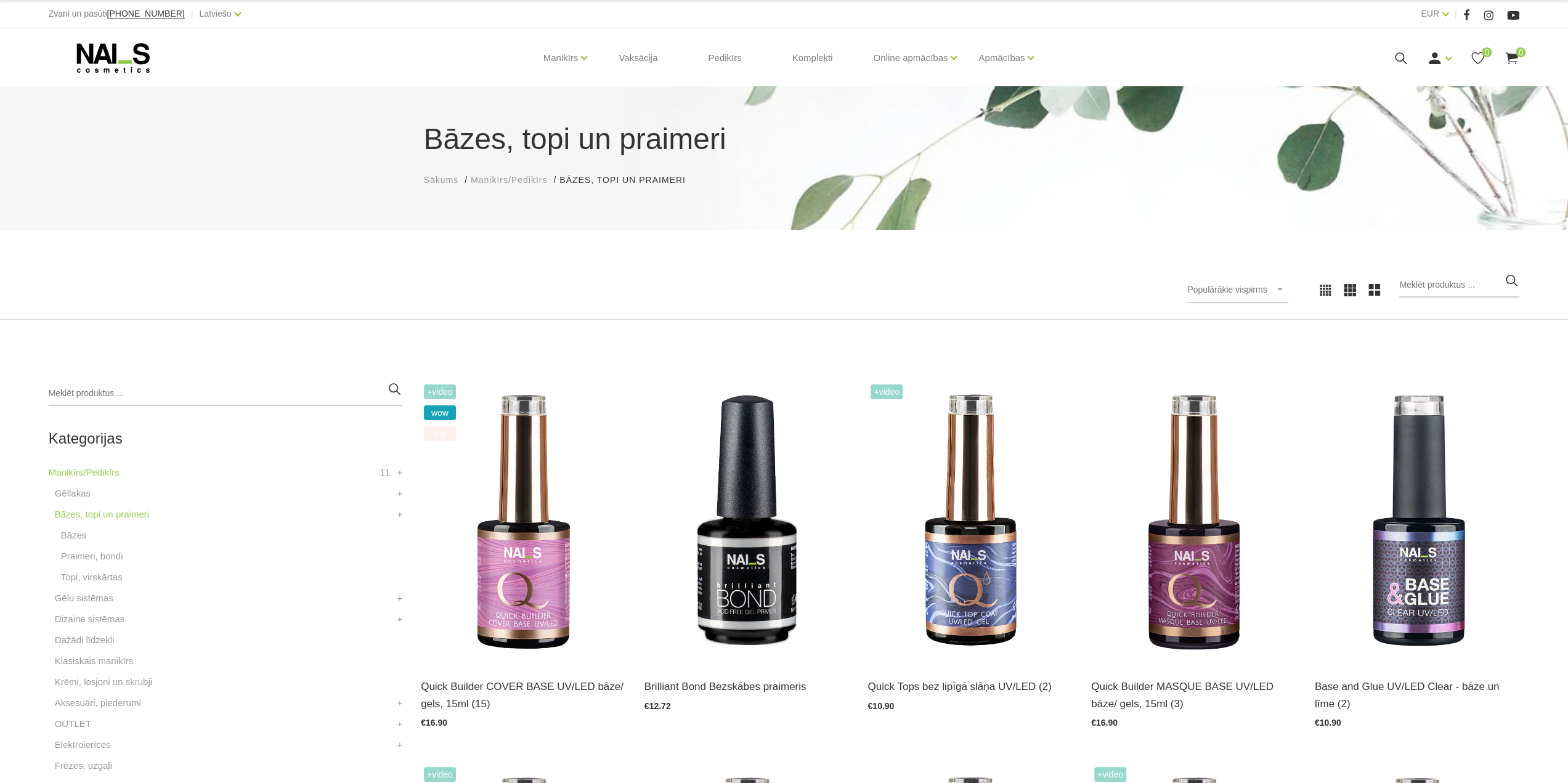
click at [1246, 288] on span "Populārākie vispirms" at bounding box center [1227, 289] width 79 height 10
click at [1227, 370] on li "Lētākais vispirms" at bounding box center [1251, 369] width 116 height 25
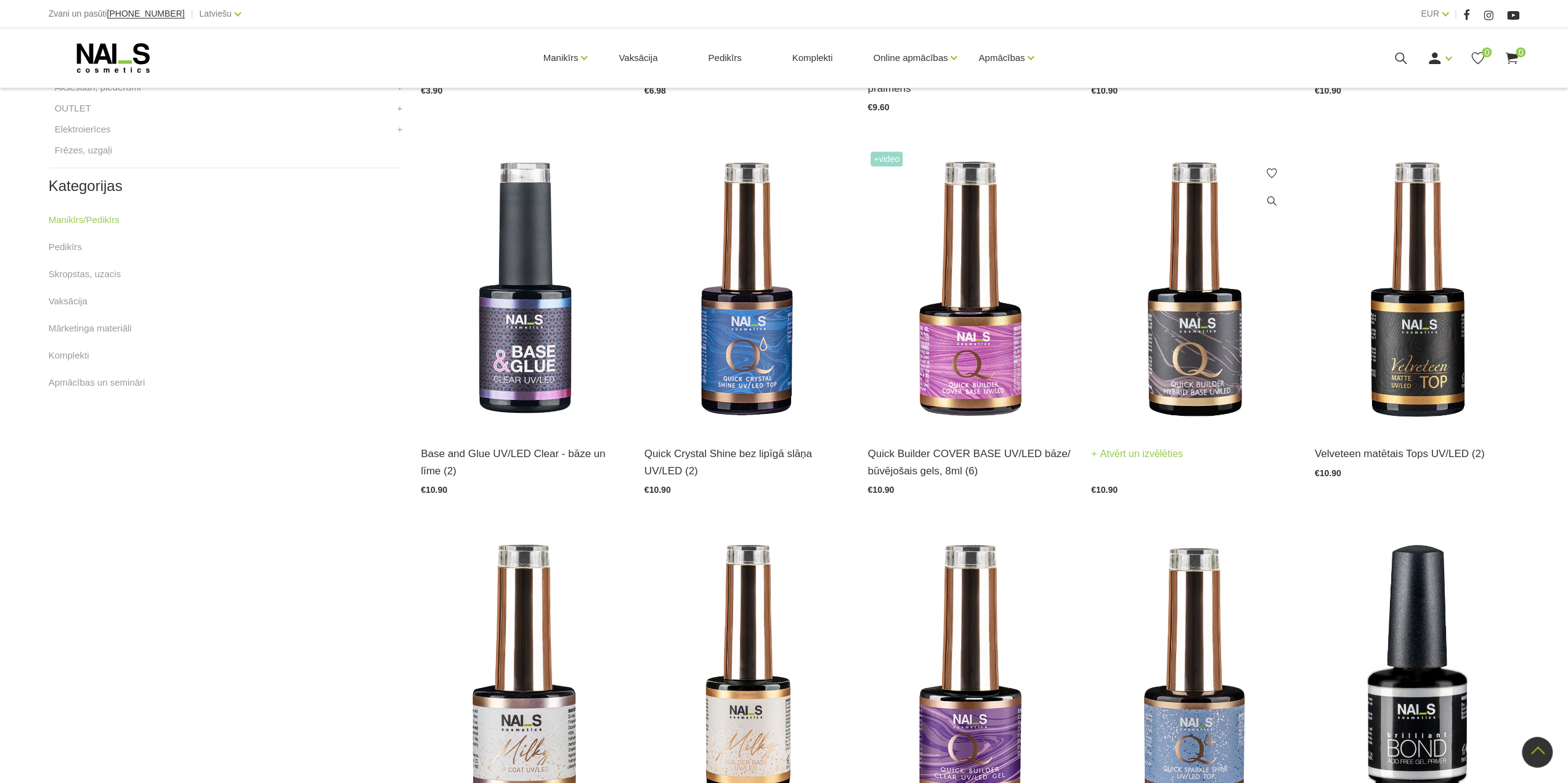
scroll to position [617, 0]
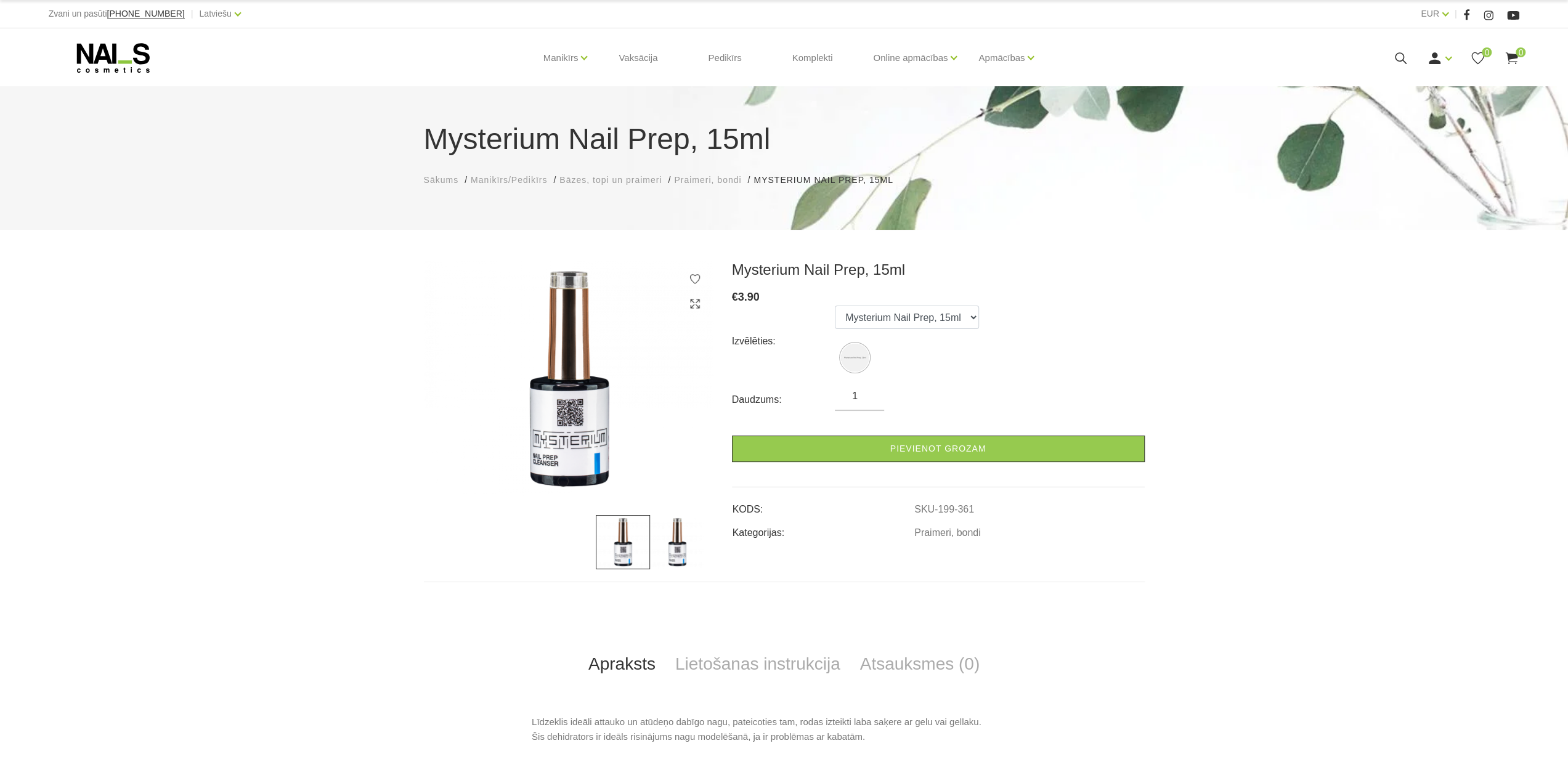
click at [682, 533] on img at bounding box center [677, 542] width 54 height 54
click at [628, 545] on img at bounding box center [622, 542] width 54 height 54
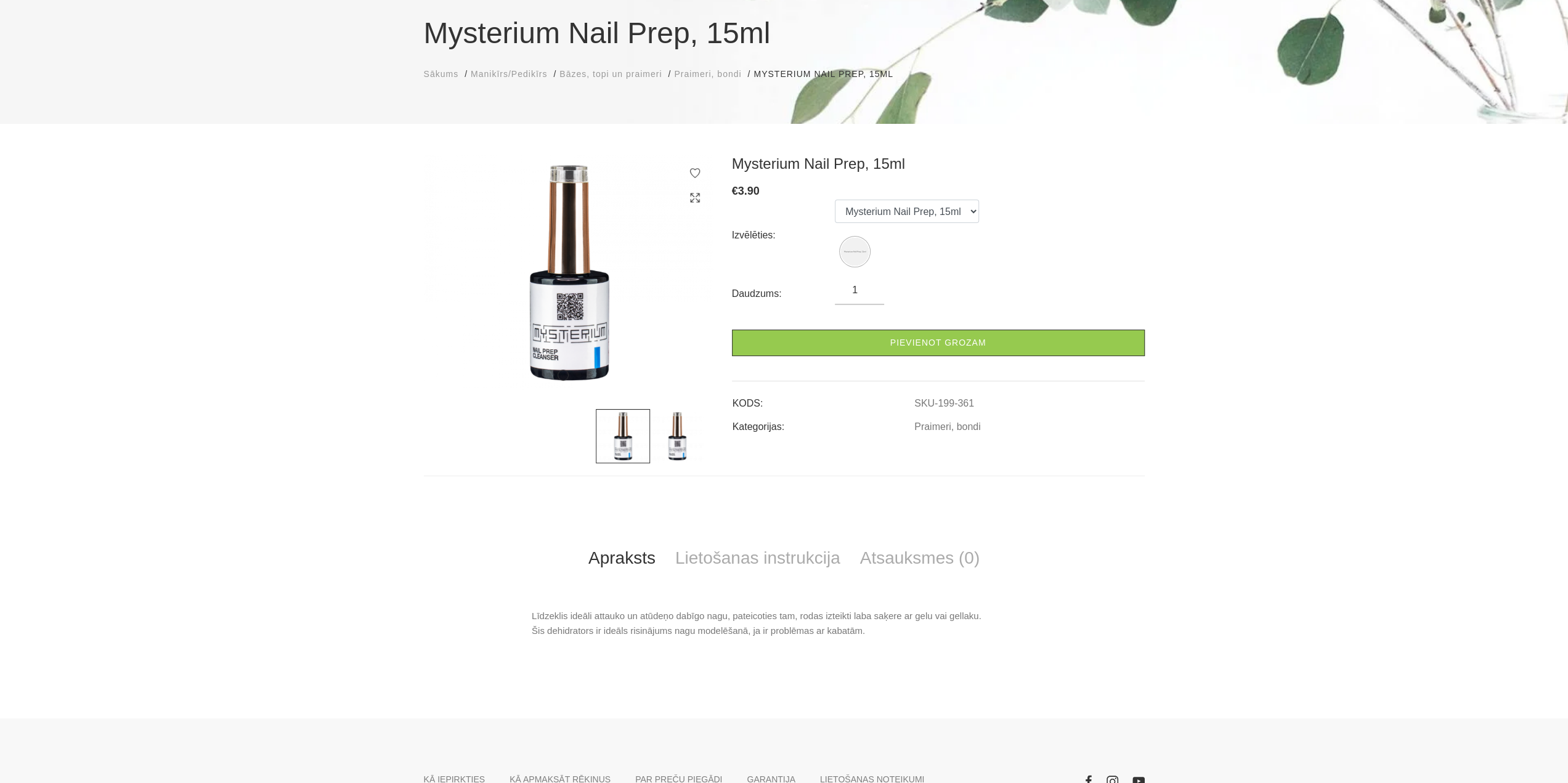
scroll to position [225, 0]
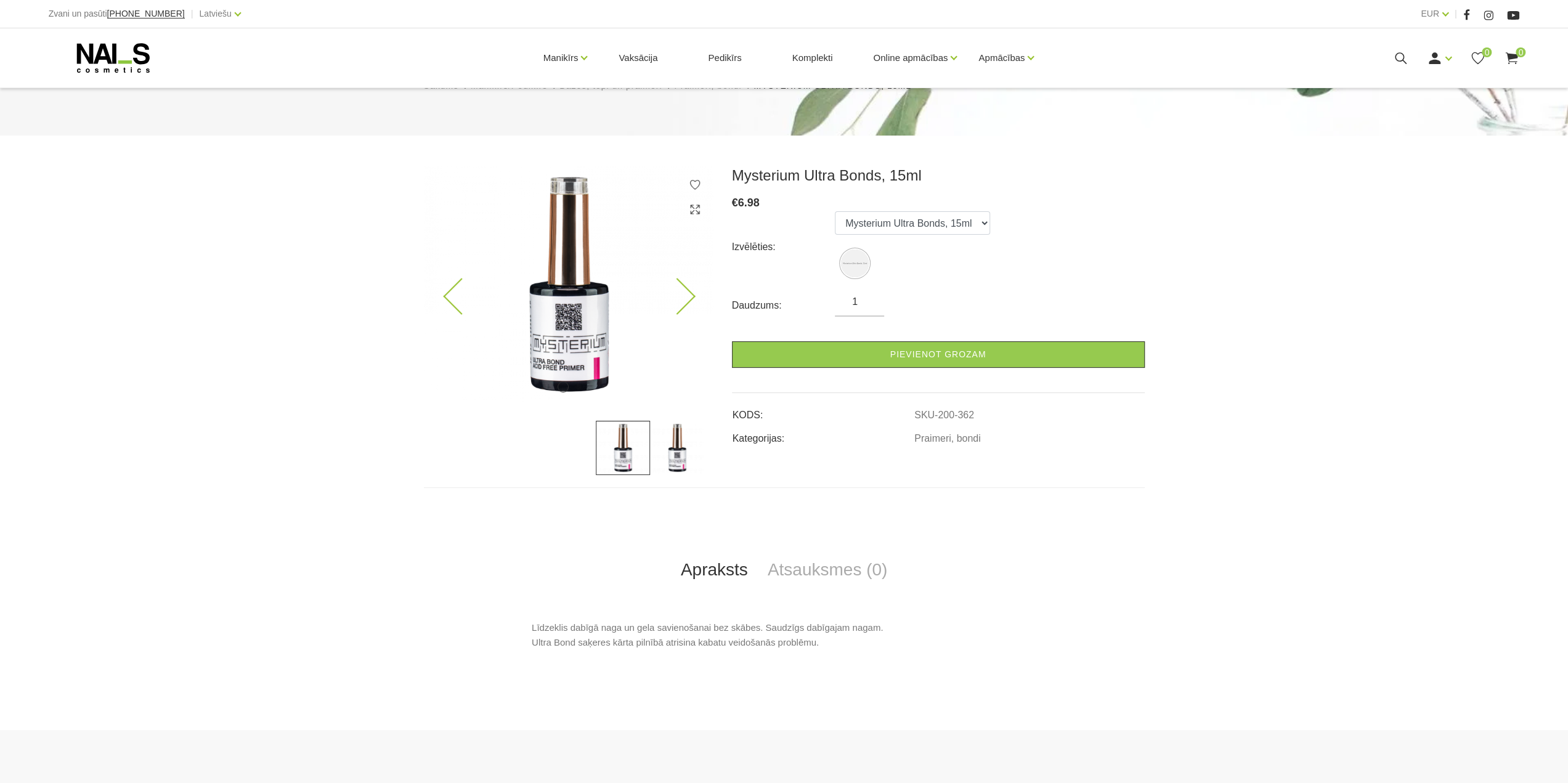
scroll to position [225, 0]
